Goal: Navigation & Orientation: Find specific page/section

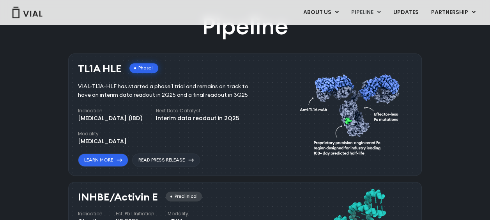
scroll to position [467, 0]
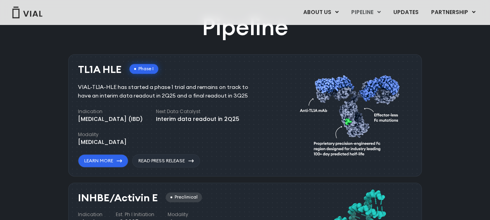
click at [243, 10] on div "ABOUT US ABOUT US CAREERS CONTACT US PIPELINE TL1A HLE PHASE 2 INHBE/ACTIVIN E …" at bounding box center [245, 12] width 475 height 13
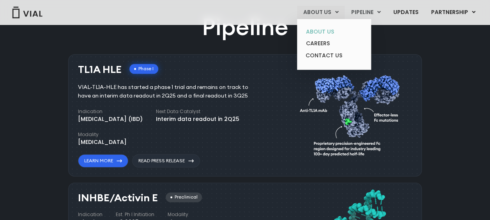
click at [324, 31] on link "ABOUT US" at bounding box center [334, 32] width 68 height 12
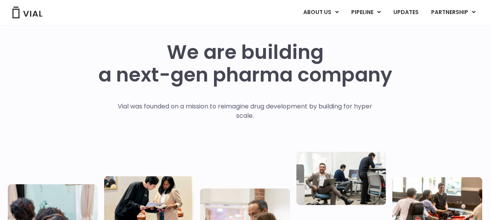
scroll to position [19, 0]
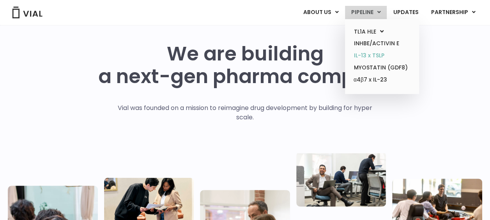
click at [373, 58] on link "IL-13 x TSLP" at bounding box center [382, 56] width 68 height 12
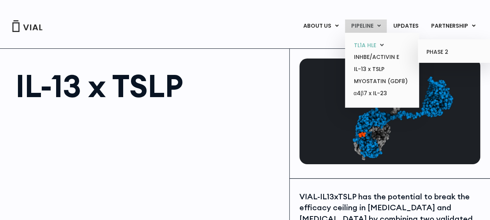
click at [365, 46] on link "TL1A HLE" at bounding box center [382, 45] width 68 height 12
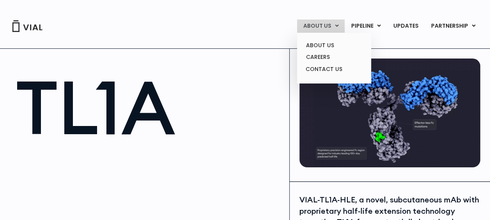
click at [337, 27] on link "ABOUT US" at bounding box center [321, 25] width 48 height 13
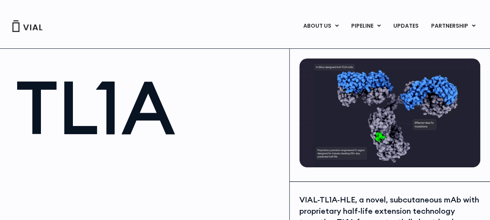
click at [29, 27] on img at bounding box center [27, 26] width 31 height 12
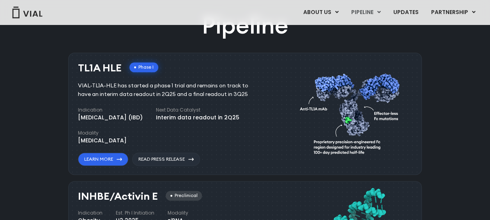
scroll to position [431, 0]
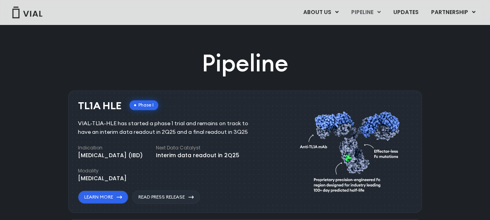
click at [189, 106] on div "TL1A HLE Phase I VIAL-TL1A-HLE has started a phase 1 trial and remains on track…" at bounding box center [172, 151] width 189 height 103
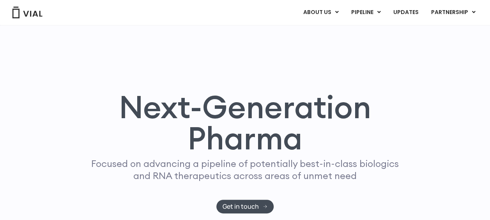
scroll to position [64, 0]
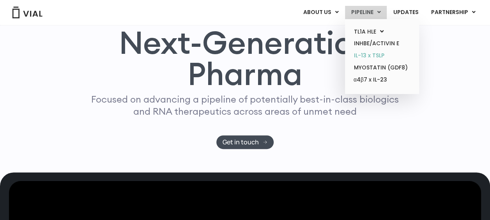
click at [369, 56] on link "IL-13 x TSLP" at bounding box center [382, 56] width 68 height 12
